Goal: Task Accomplishment & Management: Use online tool/utility

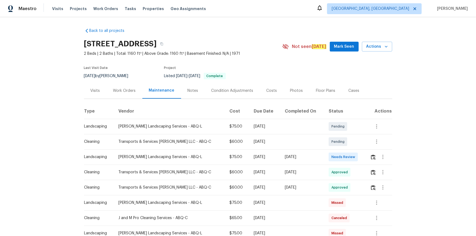
scroll to position [49, 0]
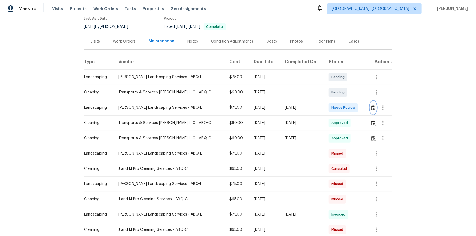
click at [371, 104] on button "button" at bounding box center [374, 107] width 6 height 13
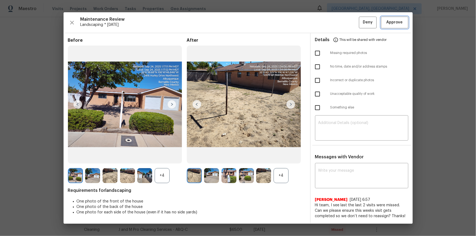
click at [401, 19] on span "Approve" at bounding box center [395, 22] width 16 height 7
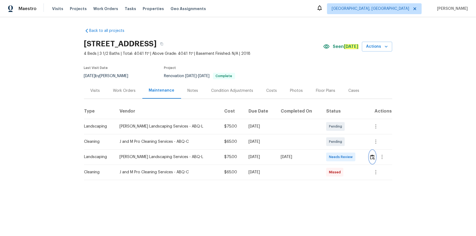
click at [371, 156] on img "button" at bounding box center [373, 157] width 5 height 5
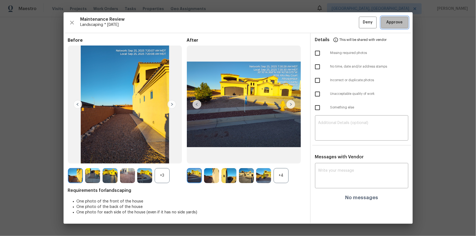
click at [400, 25] on span "Approve" at bounding box center [395, 22] width 16 height 7
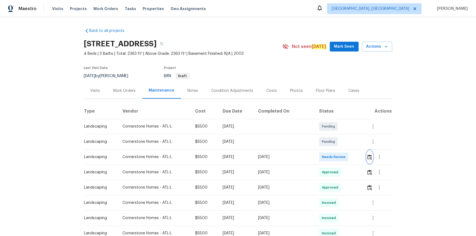
click at [369, 158] on img "button" at bounding box center [370, 157] width 5 height 5
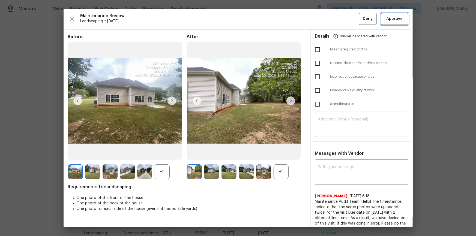
drag, startPoint x: 390, startPoint y: 19, endPoint x: 392, endPoint y: 41, distance: 22.2
click at [390, 19] on span "Approve" at bounding box center [395, 19] width 16 height 7
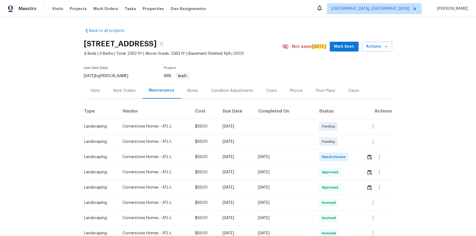
click at [367, 158] on div at bounding box center [379, 157] width 25 height 13
click at [368, 158] on img "button" at bounding box center [370, 157] width 5 height 5
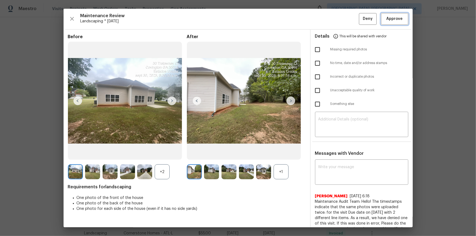
drag, startPoint x: 397, startPoint y: 16, endPoint x: 400, endPoint y: 27, distance: 10.9
click at [398, 16] on span "Approve" at bounding box center [395, 19] width 16 height 7
drag, startPoint x: 426, startPoint y: 69, endPoint x: 422, endPoint y: 70, distance: 3.7
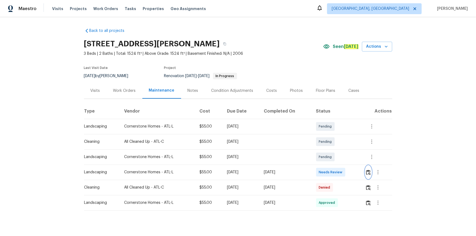
click at [339, 159] on img "button" at bounding box center [368, 172] width 5 height 5
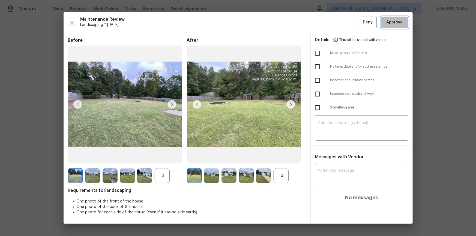
drag, startPoint x: 404, startPoint y: 21, endPoint x: 406, endPoint y: 37, distance: 16.2
click at [339, 20] on button "Approve" at bounding box center [394, 23] width 27 height 12
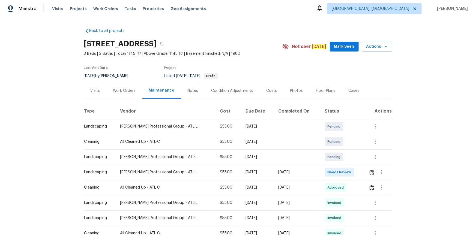
click at [339, 159] on td at bounding box center [379, 172] width 28 height 15
click at [339, 159] on img "button" at bounding box center [372, 172] width 5 height 5
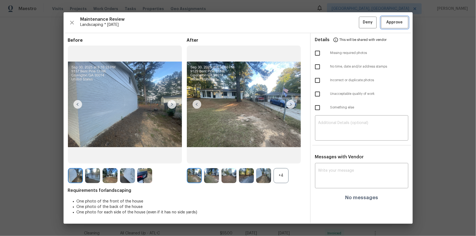
drag, startPoint x: 398, startPoint y: 25, endPoint x: 400, endPoint y: 32, distance: 7.6
click at [339, 25] on span "Approve" at bounding box center [395, 22] width 16 height 7
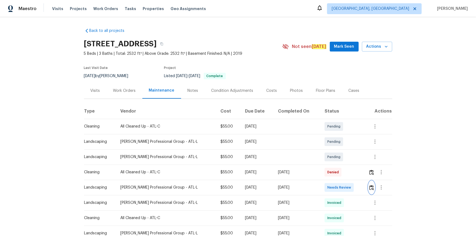
click at [339, 159] on img "button" at bounding box center [372, 187] width 5 height 5
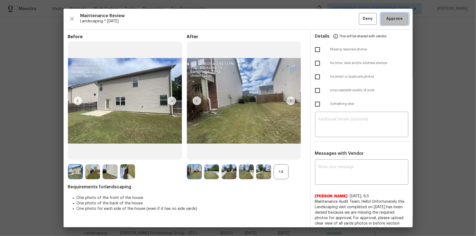
click at [339, 23] on button "Approve" at bounding box center [394, 19] width 27 height 12
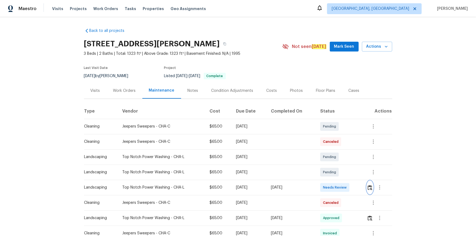
click at [339, 159] on img "button" at bounding box center [370, 187] width 5 height 5
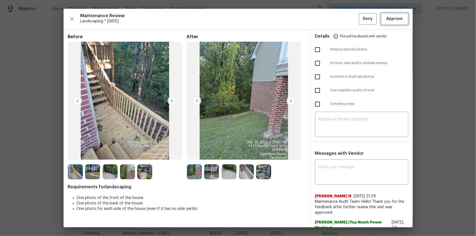
drag, startPoint x: 402, startPoint y: 17, endPoint x: 402, endPoint y: 22, distance: 4.9
click at [339, 17] on button "Approve" at bounding box center [394, 19] width 27 height 12
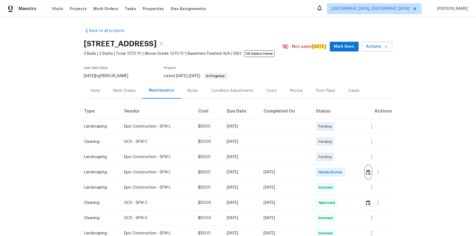
click at [339, 159] on img "button" at bounding box center [368, 172] width 5 height 5
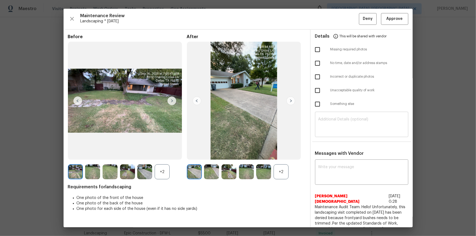
click at [339, 127] on textarea at bounding box center [362, 125] width 87 height 15
paste textarea "Maintenance Audit Team: Hello! Unfortunately, this landscaping visit completed …"
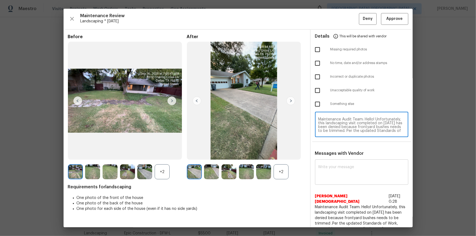
scroll to position [42, 0]
type textarea "Maintenance Audit Team: Hello! Unfortunately, this landscaping visit completed …"
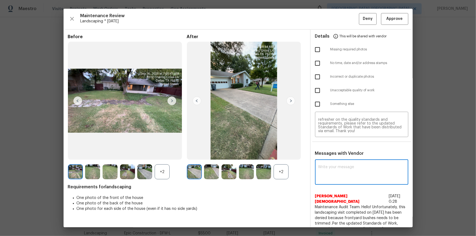
click at [339, 159] on textarea at bounding box center [362, 172] width 87 height 15
paste textarea "Maintenance Audit Team: Hello! Unfortunately, this landscaping visit completed …"
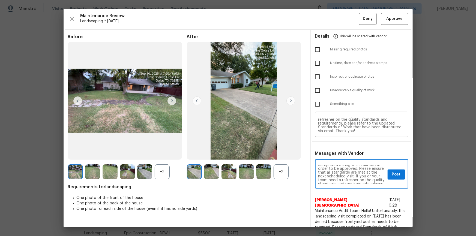
scroll to position [0, 0]
click at [325, 159] on textarea "Maintenance Audit Team: Hello! Unfortunately, this landscaping visit completed …" at bounding box center [352, 174] width 67 height 19
type textarea "Maintenance Audit Team: Hello! Unfortunately, this landscaping visit completed …"
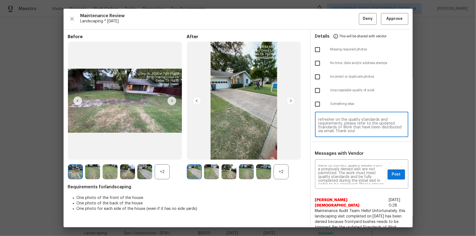
click at [339, 128] on textarea "Maintenance Audit Team: Hello! Unfortunately, this landscaping visit completed …" at bounding box center [362, 125] width 87 height 15
paste textarea
type textarea "Maintenance Audit Team: Hello! Unfortunately, this landscaping visit completed …"
click at [316, 89] on input "checkbox" at bounding box center [317, 90] width 11 height 11
checkbox input "true"
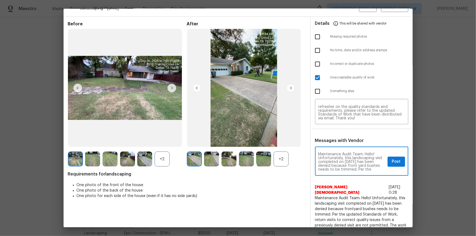
scroll to position [0, 0]
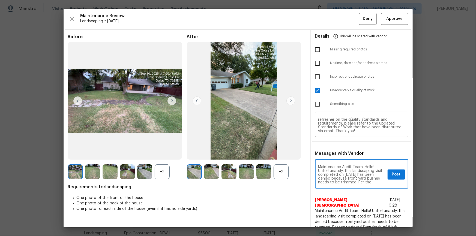
click at [339, 159] on div "Maintenance Audit Team: Hello! Unfortunately, this landscaping visit completed …" at bounding box center [361, 175] width 93 height 28
click at [339, 159] on span "Post" at bounding box center [396, 174] width 9 height 7
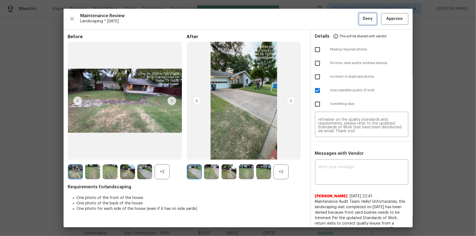
click at [339, 19] on span "Deny" at bounding box center [368, 19] width 10 height 7
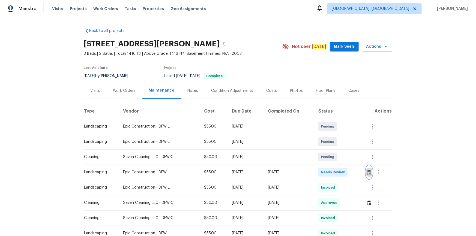
click at [339, 159] on img "button" at bounding box center [369, 172] width 5 height 5
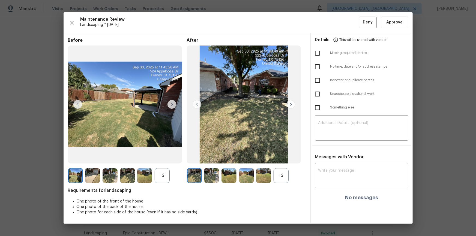
click at [339, 15] on div "Maintenance Review Landscaping * Mon, Sep 29 Deny Approve Before +2 After +2 Re…" at bounding box center [239, 118] width 350 height 212
click at [339, 20] on button "Approve" at bounding box center [394, 23] width 27 height 12
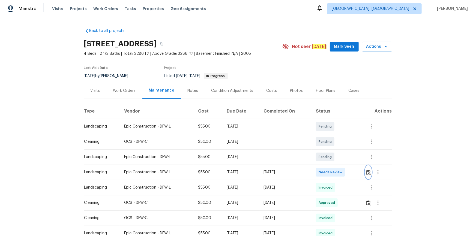
click at [339, 159] on img "button" at bounding box center [368, 172] width 5 height 5
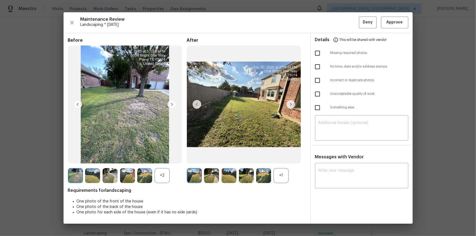
click at [339, 19] on div at bounding box center [239, 118] width 350 height 212
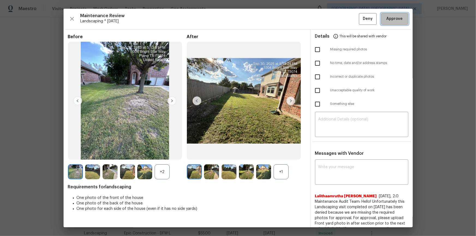
click at [339, 22] on span "Approve" at bounding box center [395, 19] width 16 height 7
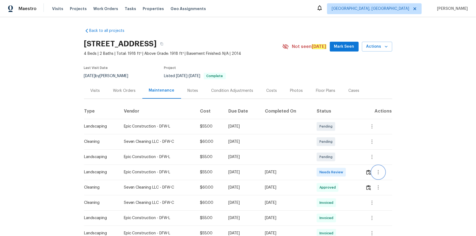
click at [372, 173] on button "button" at bounding box center [378, 172] width 13 height 13
click at [362, 170] on div at bounding box center [238, 118] width 476 height 236
click at [368, 172] on img "button" at bounding box center [369, 172] width 5 height 5
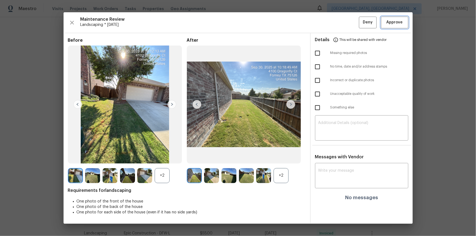
click at [400, 19] on span "Approve" at bounding box center [395, 22] width 16 height 7
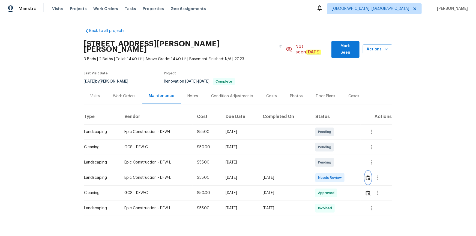
click at [339, 159] on button "button" at bounding box center [368, 177] width 6 height 13
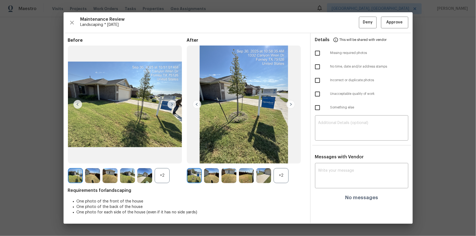
drag, startPoint x: 399, startPoint y: 14, endPoint x: 402, endPoint y: 26, distance: 12.4
click at [339, 14] on div "Maintenance Review Landscaping * [DATE] Deny Approve Before +2 After +2 Require…" at bounding box center [239, 118] width 350 height 212
click at [339, 19] on span "Approve" at bounding box center [395, 22] width 16 height 7
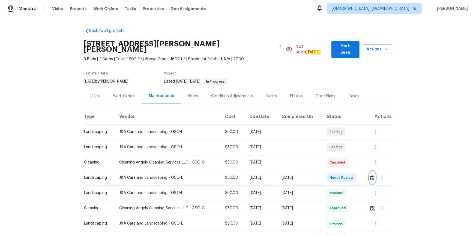
click at [339, 159] on img "button" at bounding box center [373, 178] width 5 height 5
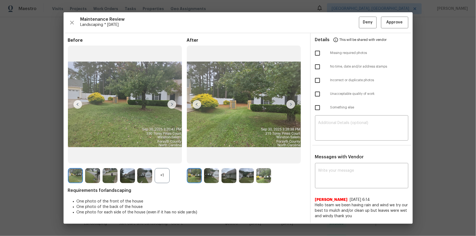
click at [339, 28] on div "Maintenance Review Landscaping * Mon, Sep 29 Deny Approve Before +1 After Requi…" at bounding box center [239, 118] width 350 height 212
click at [339, 22] on span "Approve" at bounding box center [395, 22] width 16 height 7
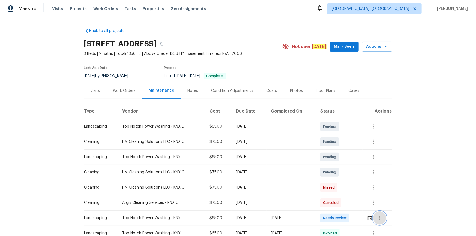
click at [339, 159] on button "button" at bounding box center [380, 218] width 13 height 13
click at [339, 159] on div at bounding box center [238, 118] width 476 height 236
click at [339, 159] on img "button" at bounding box center [370, 218] width 5 height 5
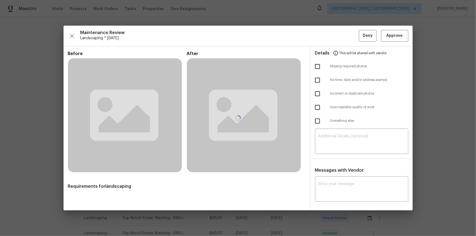
click at [339, 35] on div at bounding box center [239, 118] width 350 height 185
click at [339, 32] on div at bounding box center [239, 118] width 350 height 185
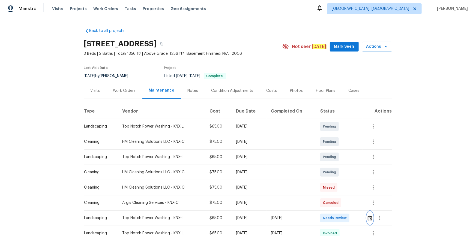
click at [339, 159] on img "button" at bounding box center [370, 218] width 5 height 5
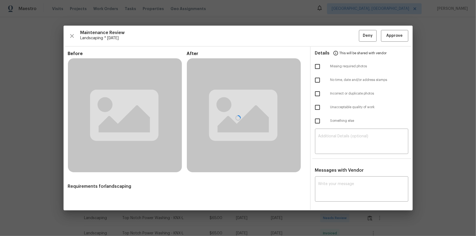
click at [339, 33] on div at bounding box center [239, 118] width 350 height 185
click at [339, 39] on div at bounding box center [239, 118] width 350 height 185
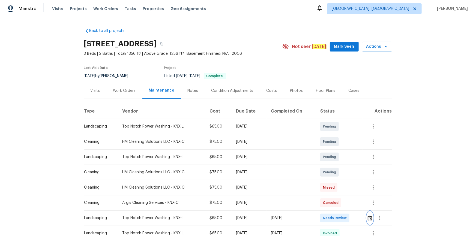
click at [339, 159] on img "button" at bounding box center [370, 218] width 5 height 5
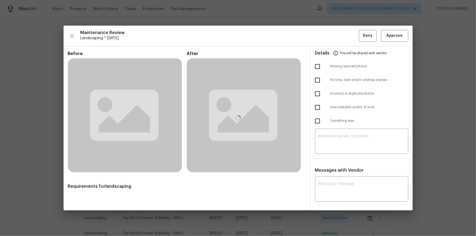
click at [339, 37] on div at bounding box center [239, 118] width 350 height 185
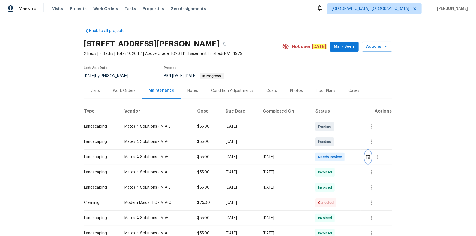
click at [339, 156] on img "button" at bounding box center [368, 157] width 5 height 5
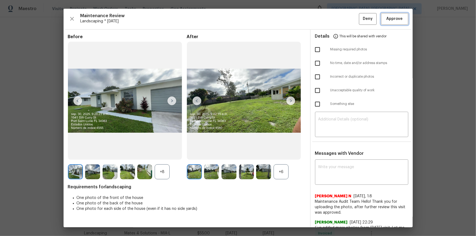
click at [339, 17] on span "Approve" at bounding box center [395, 19] width 19 height 7
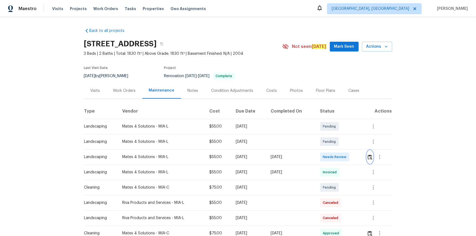
click at [339, 158] on img "button" at bounding box center [370, 157] width 5 height 5
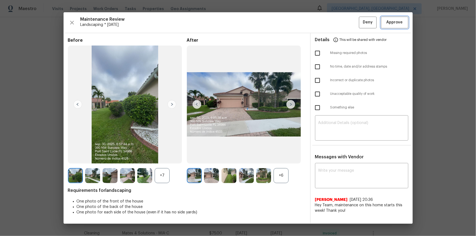
click at [339, 25] on span "Approve" at bounding box center [395, 22] width 16 height 7
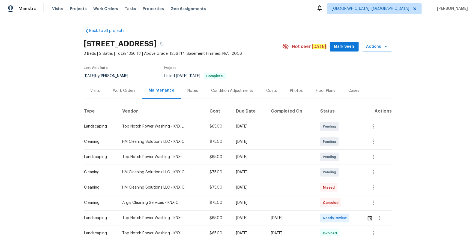
click at [365, 218] on td at bounding box center [377, 218] width 29 height 15
click at [369, 218] on img "button" at bounding box center [370, 218] width 5 height 5
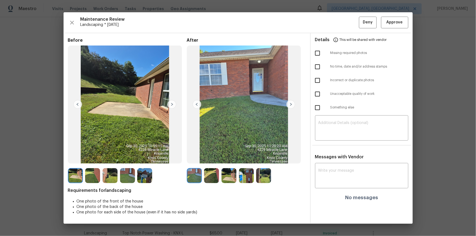
click at [294, 103] on img at bounding box center [291, 104] width 9 height 9
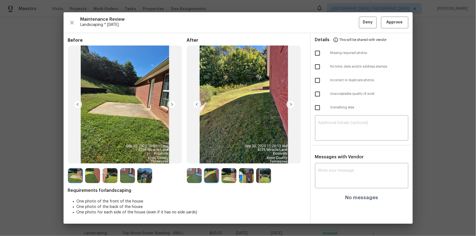
click at [294, 103] on img at bounding box center [291, 104] width 9 height 9
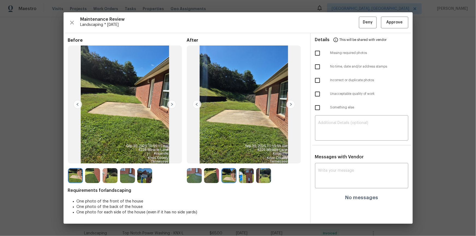
click at [294, 103] on img at bounding box center [291, 104] width 9 height 9
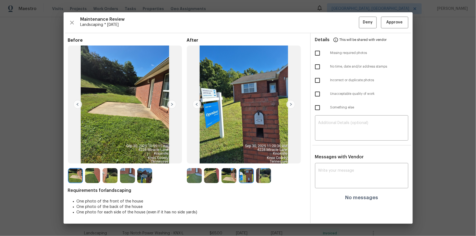
click at [294, 103] on img at bounding box center [291, 104] width 9 height 9
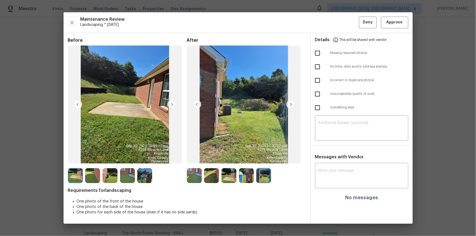
click at [294, 103] on img at bounding box center [291, 104] width 9 height 9
drag, startPoint x: 406, startPoint y: 17, endPoint x: 413, endPoint y: 71, distance: 54.0
click at [405, 18] on button "Approve" at bounding box center [394, 23] width 27 height 12
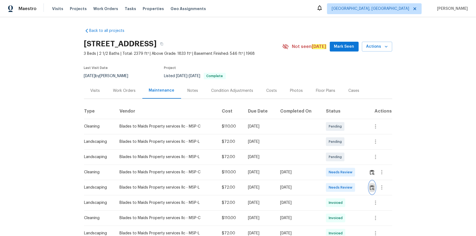
click at [371, 189] on img "button" at bounding box center [372, 187] width 5 height 5
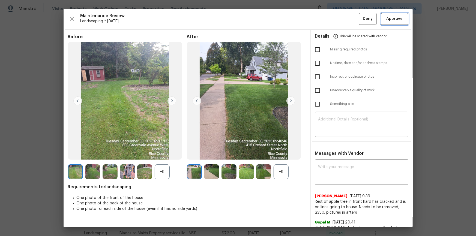
click at [398, 21] on span "Approve" at bounding box center [395, 19] width 16 height 7
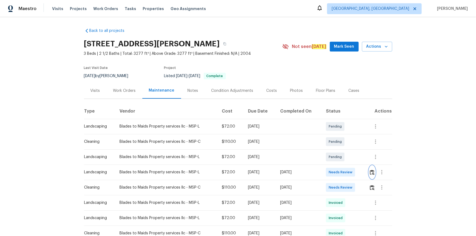
click at [339, 159] on button "button" at bounding box center [372, 172] width 6 height 13
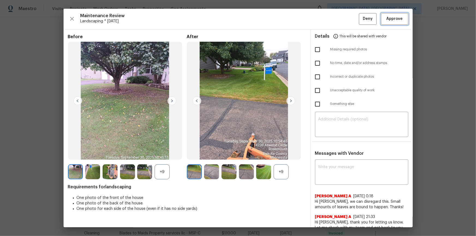
click at [339, 16] on span "Approve" at bounding box center [395, 19] width 16 height 7
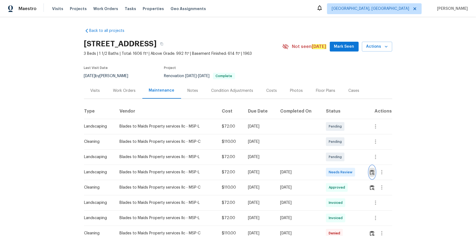
click at [339, 159] on button "button" at bounding box center [372, 172] width 6 height 13
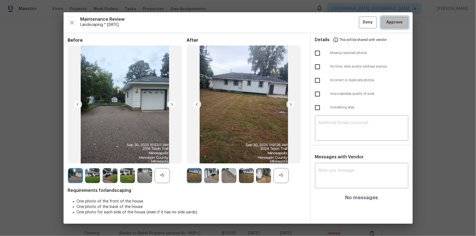
click at [339, 22] on button "Approve" at bounding box center [394, 23] width 27 height 12
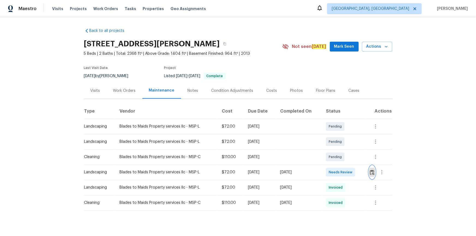
click at [339, 159] on img "button" at bounding box center [372, 172] width 5 height 5
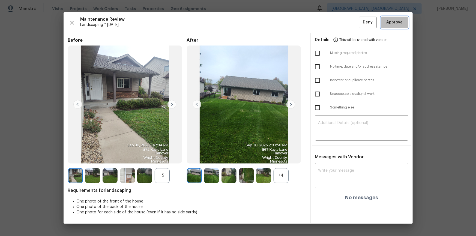
click at [339, 19] on button "Approve" at bounding box center [394, 23] width 27 height 12
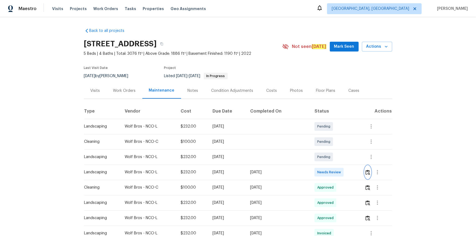
click at [339, 159] on button "button" at bounding box center [368, 172] width 6 height 13
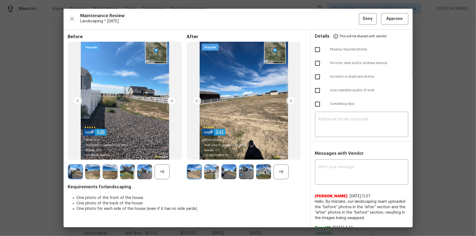
click at [339, 27] on div "Maintenance Review Landscaping * Mon, Sep 29 Deny Approve Before +6 After +6 Re…" at bounding box center [239, 118] width 350 height 219
click at [339, 18] on div "Maintenance Review Landscaping * Mon, Sep 29 Deny Approve Before +6 After +6 Re…" at bounding box center [239, 118] width 350 height 219
click at [339, 17] on span "Approve" at bounding box center [395, 19] width 19 height 7
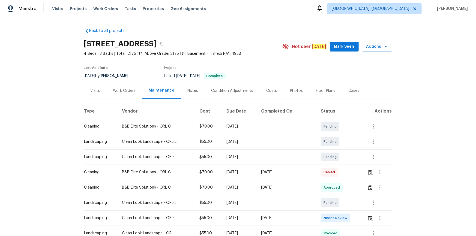
scroll to position [49, 0]
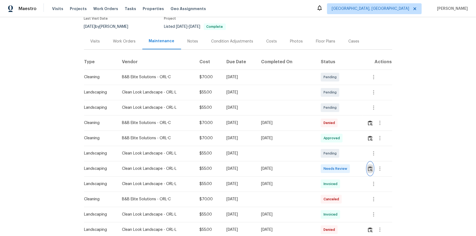
click at [369, 170] on img "button" at bounding box center [370, 169] width 5 height 5
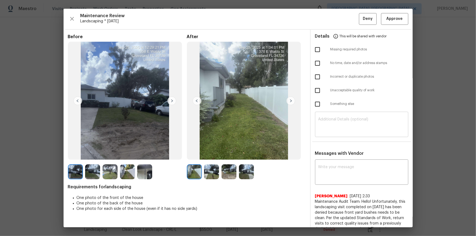
click at [334, 126] on textarea at bounding box center [362, 125] width 87 height 15
paste textarea "Maintenance Audit Team: Hello! After further review, the visit scheduled for (0…"
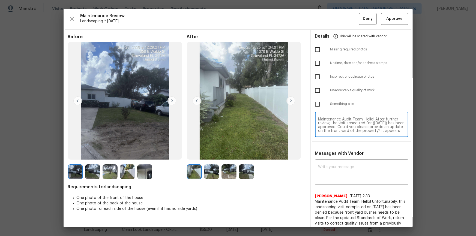
scroll to position [19, 0]
type textarea "Maintenance Audit Team: Hello! After further review, the visit scheduled for (0…"
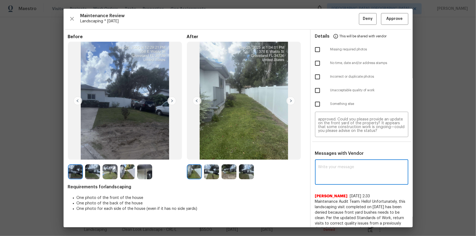
click at [332, 166] on textarea at bounding box center [362, 172] width 87 height 15
paste textarea "Maintenance Audit Team: Hello! After further review, the visit scheduled for (0…"
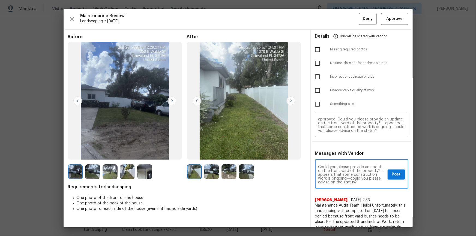
type textarea "Maintenance Audit Team: Hello! After further review, the visit scheduled for (0…"
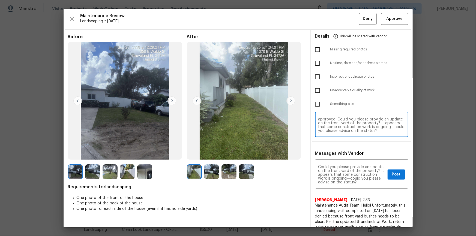
scroll to position [0, 0]
drag, startPoint x: 333, startPoint y: 126, endPoint x: 276, endPoint y: 114, distance: 58.9
click at [276, 114] on div "Before After Requirements for landscaping One photo of the front of the house O…" at bounding box center [239, 178] width 350 height 297
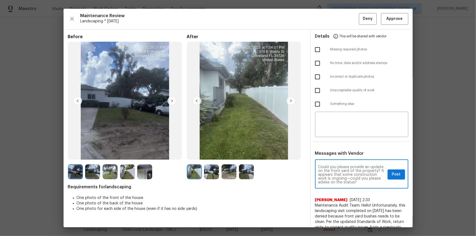
click at [399, 167] on div "Maintenance Audit Team: Hello! After further review, the visit scheduled for (0…" at bounding box center [361, 175] width 93 height 28
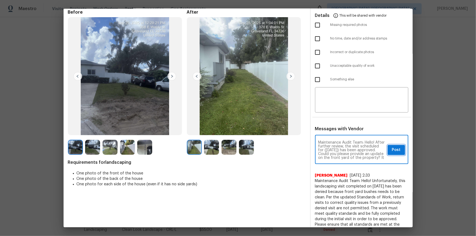
click at [392, 147] on span "Post" at bounding box center [396, 150] width 9 height 7
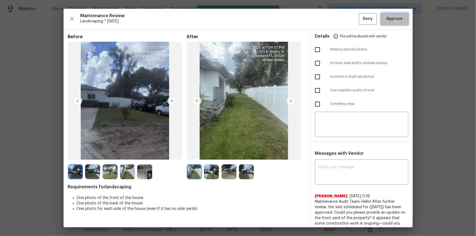
drag, startPoint x: 391, startPoint y: 19, endPoint x: 426, endPoint y: 83, distance: 73.1
click at [391, 19] on span "Approve" at bounding box center [395, 19] width 16 height 7
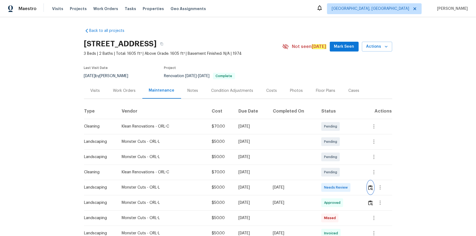
click at [371, 187] on img "button" at bounding box center [371, 187] width 5 height 5
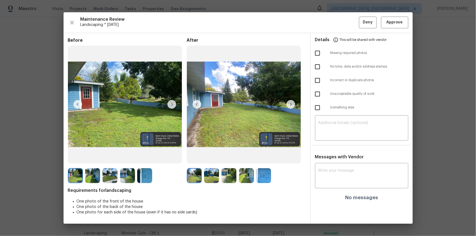
click at [292, 104] on img at bounding box center [291, 104] width 9 height 9
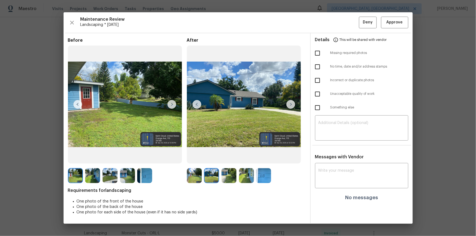
click at [199, 103] on img at bounding box center [197, 104] width 9 height 9
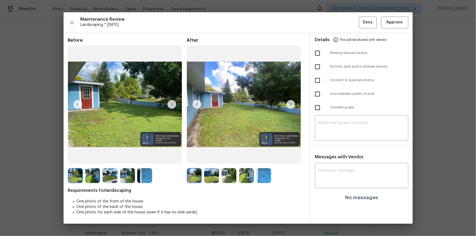
click at [289, 103] on img at bounding box center [291, 104] width 9 height 9
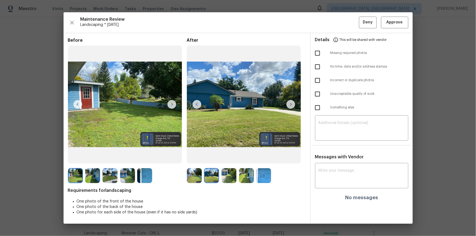
click at [289, 103] on img at bounding box center [291, 104] width 9 height 9
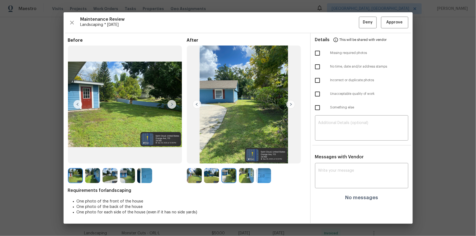
click at [289, 103] on img at bounding box center [291, 104] width 9 height 9
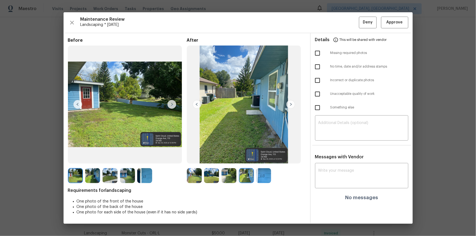
click at [289, 103] on img at bounding box center [291, 104] width 9 height 9
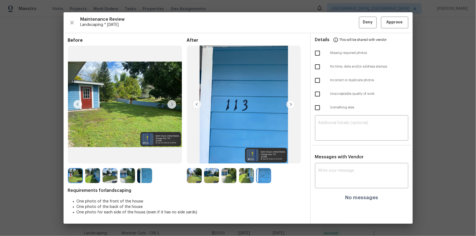
click at [289, 103] on img at bounding box center [291, 104] width 9 height 9
click at [290, 103] on img at bounding box center [291, 104] width 9 height 9
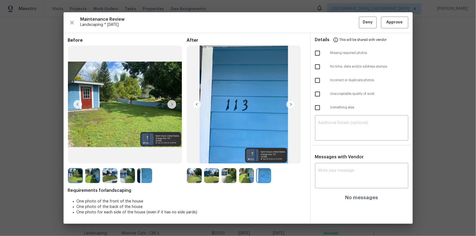
click at [290, 102] on img at bounding box center [291, 104] width 9 height 9
click at [290, 105] on img at bounding box center [291, 104] width 9 height 9
click at [198, 105] on img at bounding box center [197, 104] width 9 height 9
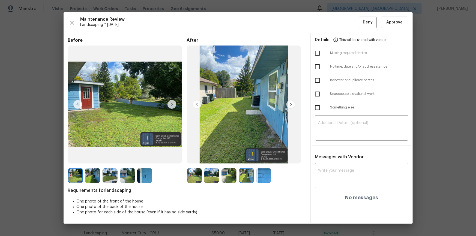
click at [198, 105] on img at bounding box center [197, 104] width 9 height 9
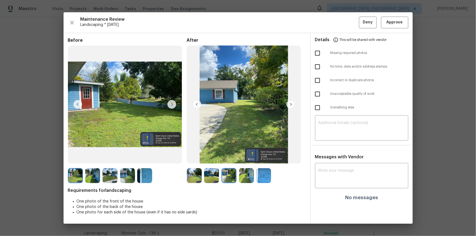
click at [198, 105] on img at bounding box center [197, 104] width 9 height 9
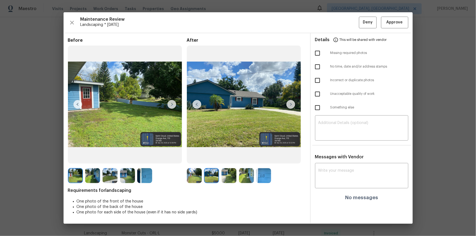
click at [198, 105] on img at bounding box center [197, 104] width 9 height 9
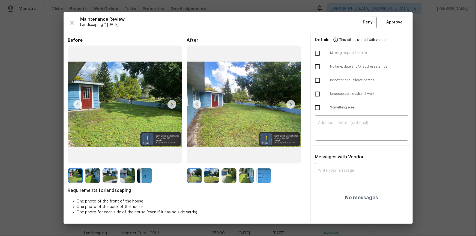
click at [198, 105] on img at bounding box center [197, 104] width 9 height 9
click at [294, 102] on img at bounding box center [291, 104] width 9 height 9
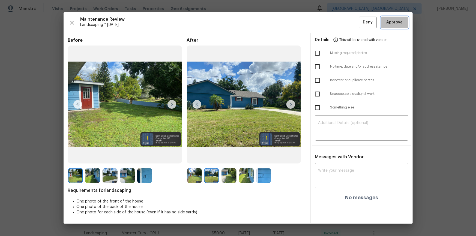
drag, startPoint x: 386, startPoint y: 22, endPoint x: 398, endPoint y: 55, distance: 35.4
click at [386, 22] on span "Approve" at bounding box center [395, 22] width 19 height 7
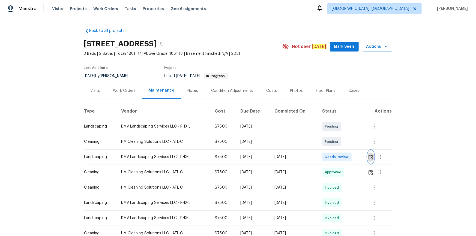
click at [369, 158] on img "button" at bounding box center [371, 157] width 5 height 5
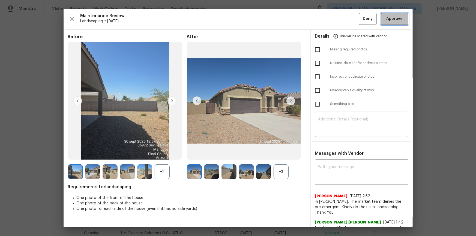
drag, startPoint x: 389, startPoint y: 22, endPoint x: 416, endPoint y: 65, distance: 51.3
click at [389, 22] on span "Approve" at bounding box center [395, 19] width 16 height 7
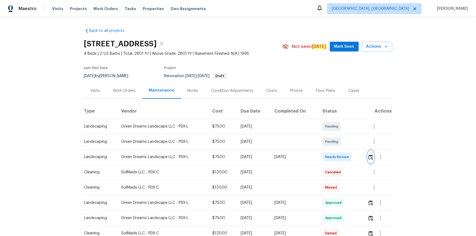
click at [370, 156] on img "button" at bounding box center [371, 157] width 5 height 5
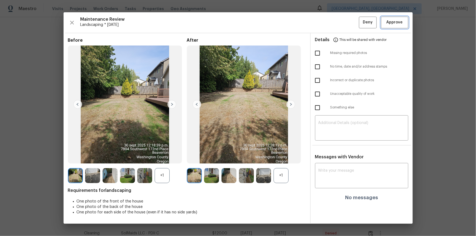
click at [395, 19] on button "Approve" at bounding box center [394, 23] width 27 height 12
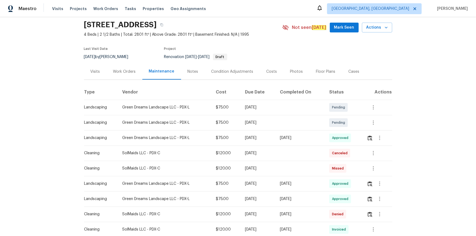
scroll to position [25, 0]
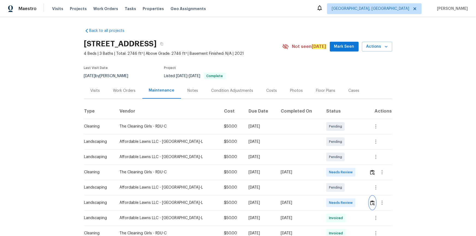
click at [371, 201] on img "button" at bounding box center [373, 203] width 5 height 5
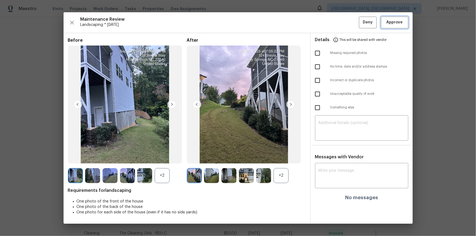
click at [390, 22] on span "Approve" at bounding box center [395, 22] width 16 height 7
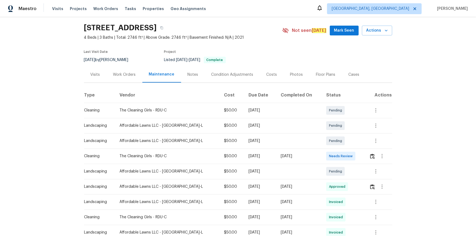
scroll to position [25, 0]
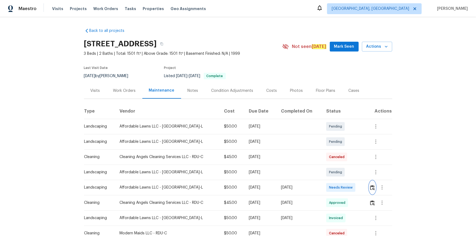
click at [339, 159] on img "button" at bounding box center [373, 187] width 5 height 5
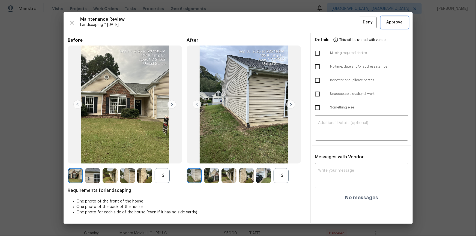
drag, startPoint x: 397, startPoint y: 20, endPoint x: 397, endPoint y: 26, distance: 5.7
click at [339, 22] on span "Approve" at bounding box center [395, 22] width 16 height 7
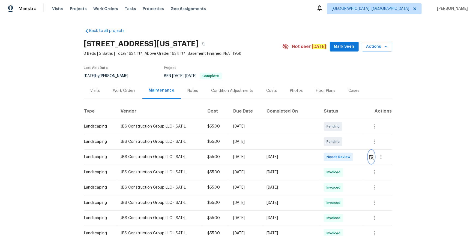
click at [339, 155] on img "button" at bounding box center [371, 157] width 5 height 5
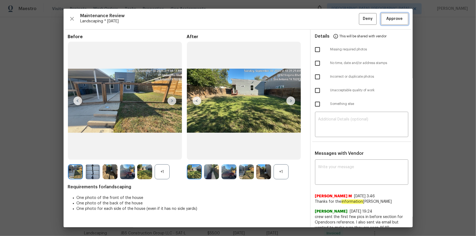
click at [339, 20] on span "Approve" at bounding box center [395, 19] width 16 height 7
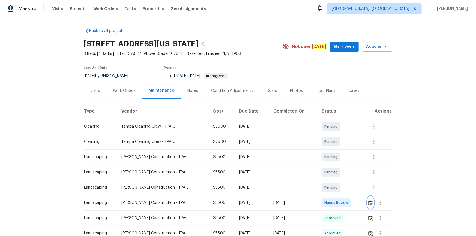
click at [339, 159] on img "button" at bounding box center [371, 203] width 5 height 5
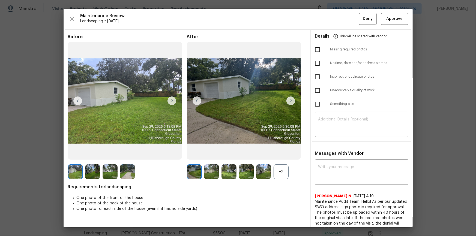
click at [339, 12] on div "Maintenance Review Landscaping * [DATE] Deny Approve Before After +2 Requiremen…" at bounding box center [239, 118] width 350 height 219
click at [339, 17] on span "Approve" at bounding box center [395, 19] width 16 height 7
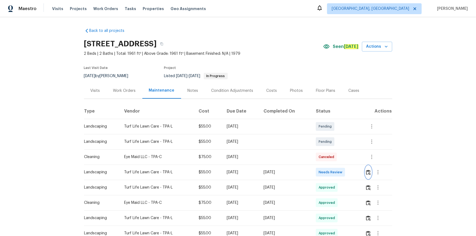
click at [339, 159] on button "button" at bounding box center [369, 172] width 6 height 13
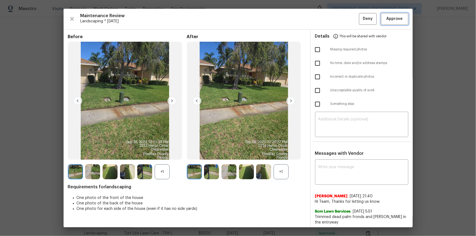
click at [339, 20] on span "Approve" at bounding box center [395, 19] width 16 height 7
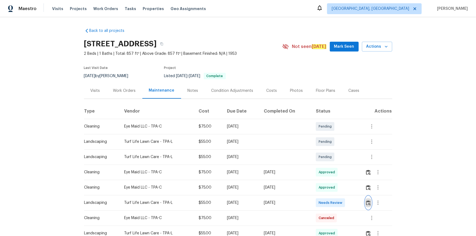
click at [339, 159] on img "button" at bounding box center [368, 203] width 5 height 5
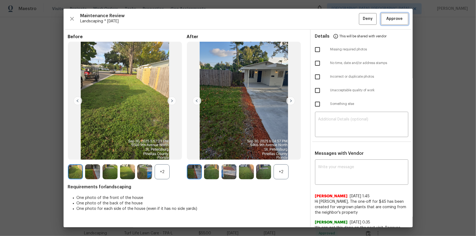
click at [339, 16] on span "Approve" at bounding box center [395, 19] width 16 height 7
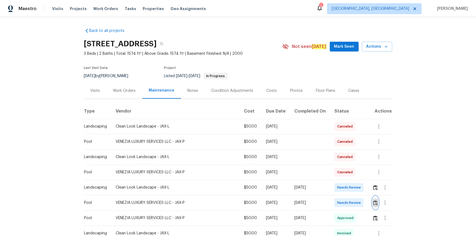
click at [339, 159] on button "button" at bounding box center [376, 203] width 6 height 13
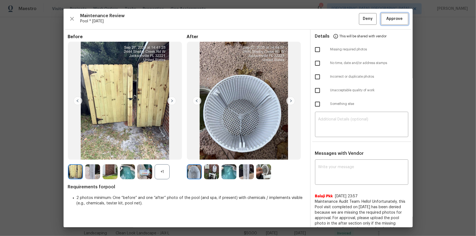
drag, startPoint x: 393, startPoint y: 19, endPoint x: 394, endPoint y: 44, distance: 24.9
click at [339, 19] on span "Approve" at bounding box center [395, 19] width 16 height 7
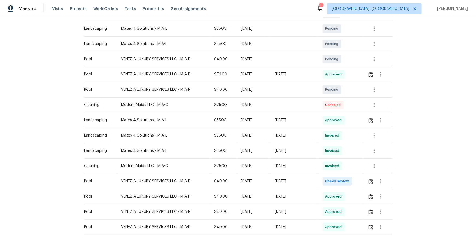
scroll to position [124, 0]
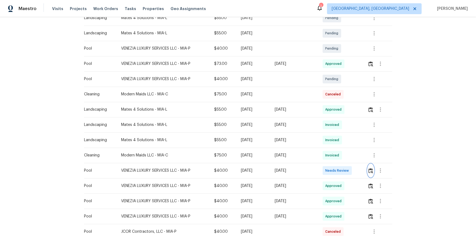
click at [339, 159] on button "button" at bounding box center [371, 170] width 6 height 13
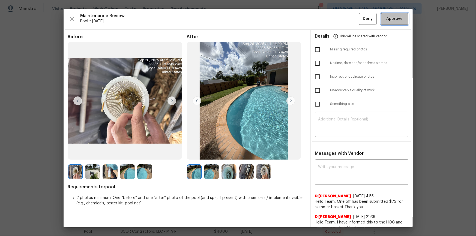
click at [339, 15] on button "Approve" at bounding box center [394, 19] width 27 height 12
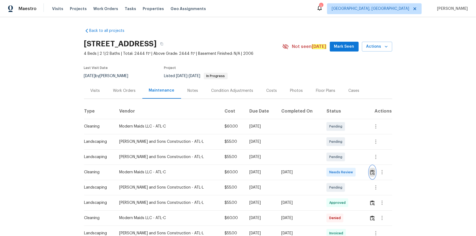
click at [339, 159] on img "button" at bounding box center [373, 172] width 5 height 5
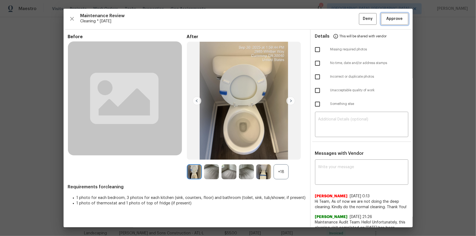
click at [339, 16] on span "Approve" at bounding box center [395, 19] width 16 height 7
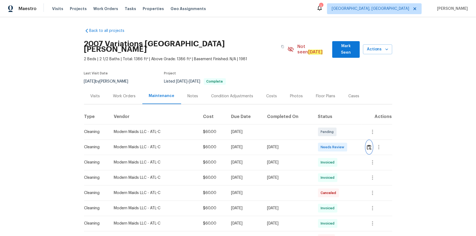
click at [368, 145] on img "button" at bounding box center [369, 147] width 5 height 5
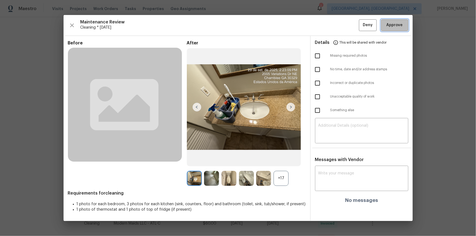
drag, startPoint x: 388, startPoint y: 19, endPoint x: 388, endPoint y: 25, distance: 5.5
click at [388, 19] on button "Approve" at bounding box center [394, 25] width 27 height 12
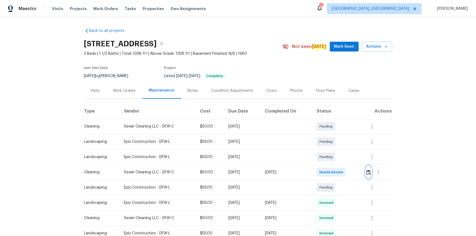
click at [339, 159] on img "button" at bounding box center [369, 172] width 5 height 5
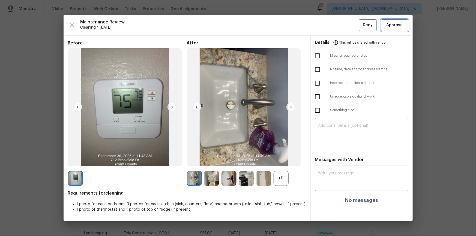
click at [339, 22] on span "Approve" at bounding box center [395, 25] width 16 height 7
